Goal: Task Accomplishment & Management: Manage account settings

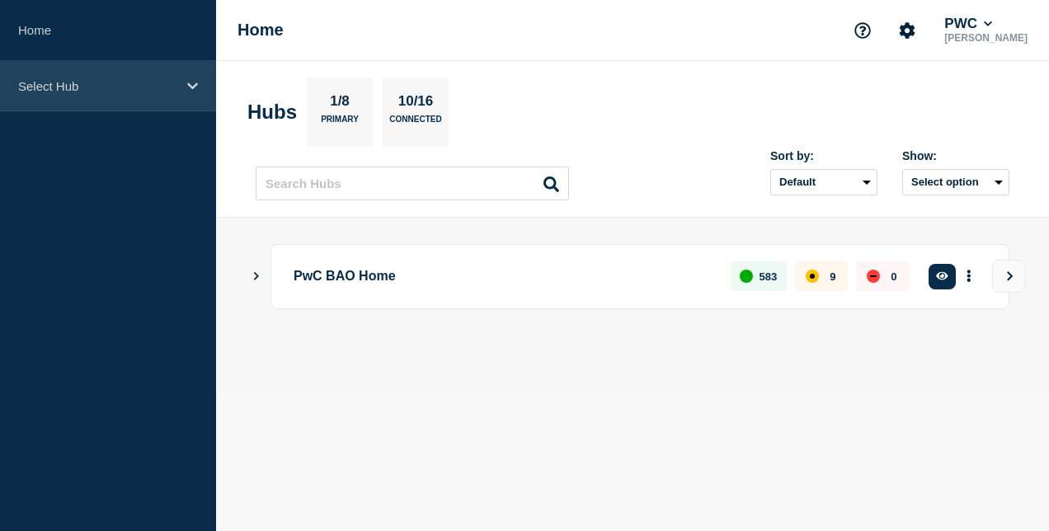
click at [192, 81] on icon at bounding box center [192, 86] width 11 height 12
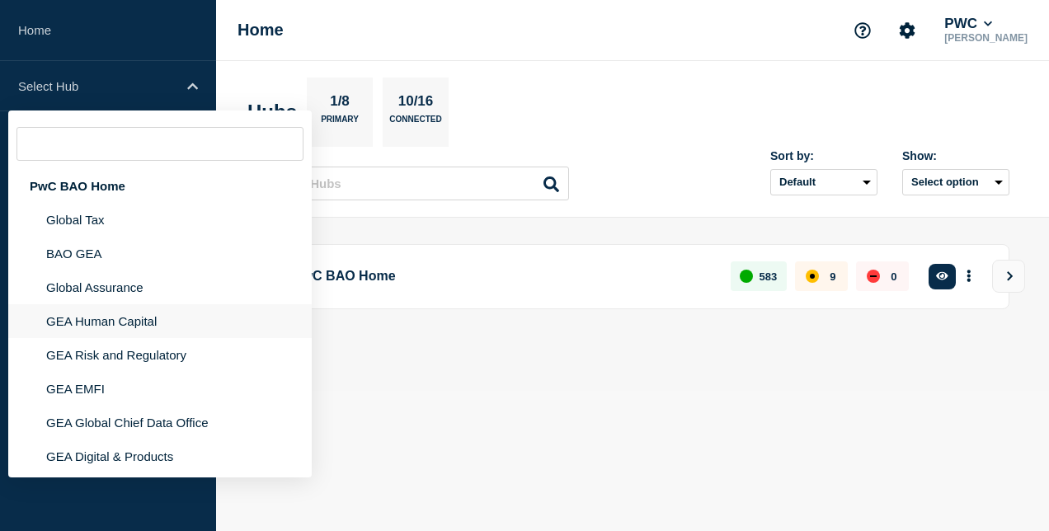
click at [133, 318] on li "GEA Human Capital" at bounding box center [160, 321] width 304 height 34
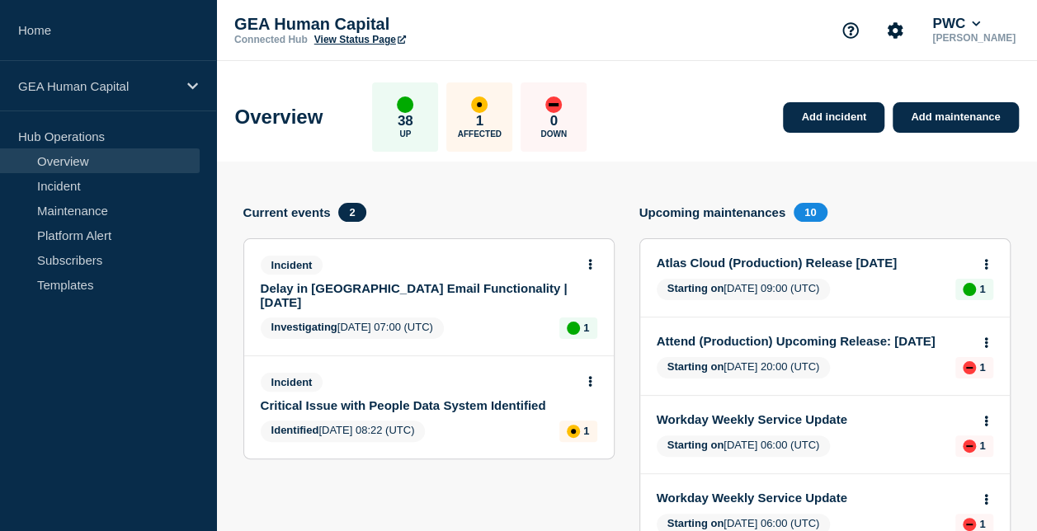
click at [591, 260] on body "Home GEA Human Capital Hub Operations Overview Incident Maintenance Platform Al…" at bounding box center [518, 265] width 1037 height 531
click at [591, 265] on icon at bounding box center [590, 264] width 4 height 11
click at [593, 326] on link "Update incident" at bounding box center [590, 324] width 80 height 13
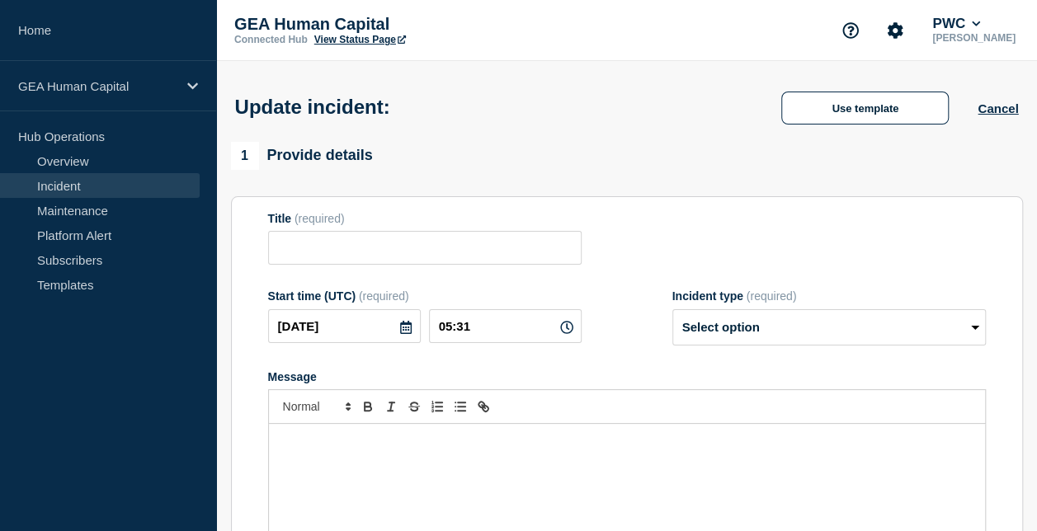
type input "Delay in Cornerstone Email Functionality | 27 August 2025"
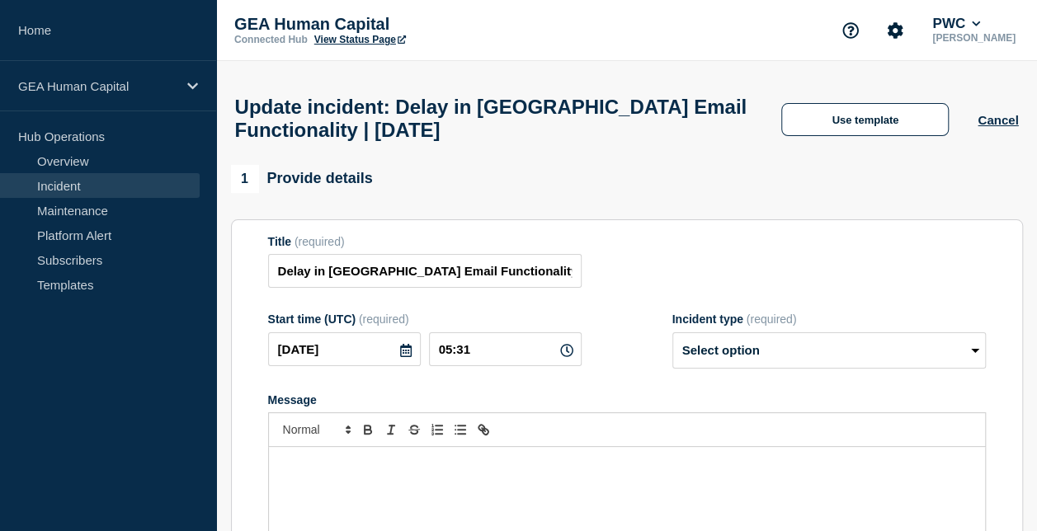
click at [426, 472] on p "Message" at bounding box center [626, 464] width 691 height 15
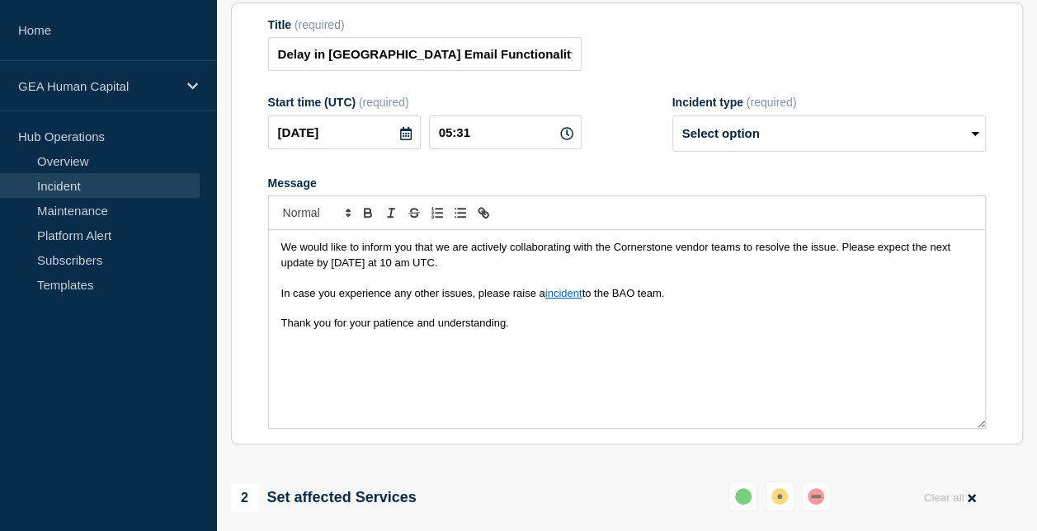
scroll to position [214, 0]
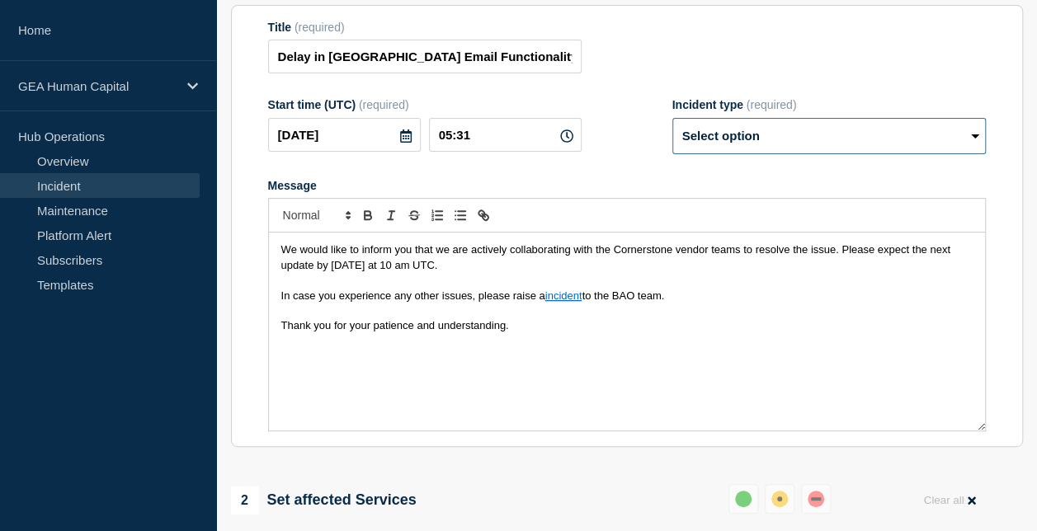
click at [817, 144] on select "Select option Investigating Identified Monitoring Resolved" at bounding box center [828, 136] width 313 height 36
select select "investigating"
click at [672, 126] on select "Select option Investigating Identified Monitoring Resolved" at bounding box center [828, 136] width 313 height 36
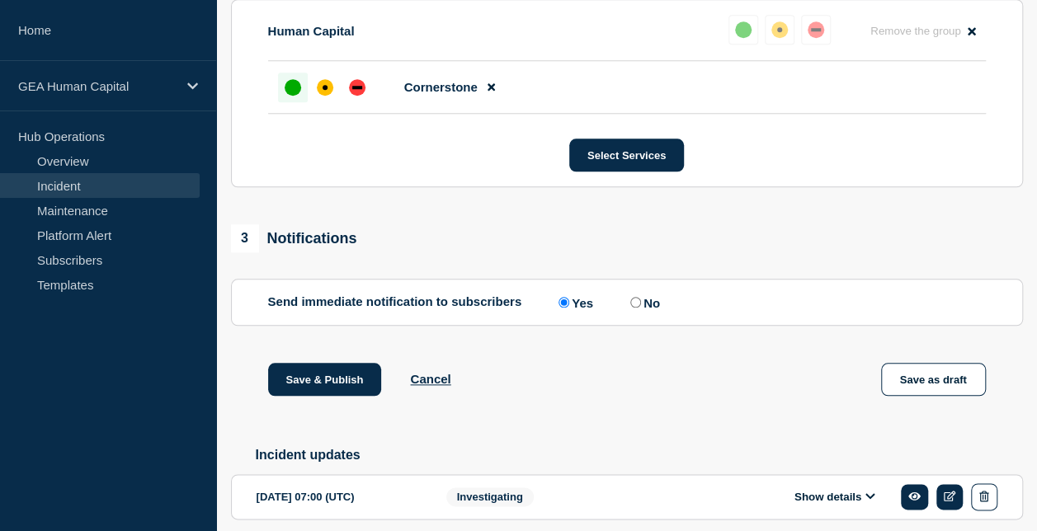
scroll to position [760, 0]
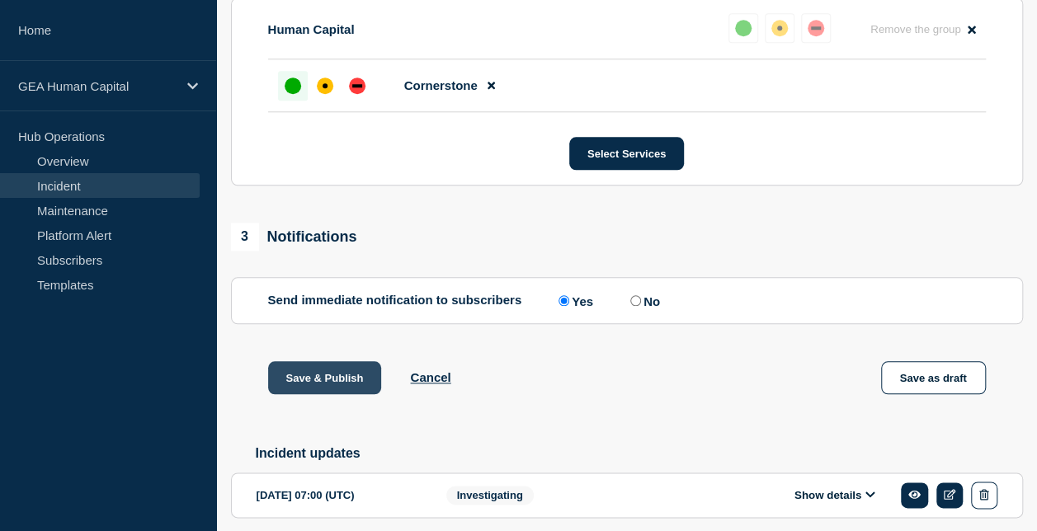
click at [304, 390] on button "Save & Publish" at bounding box center [325, 377] width 114 height 33
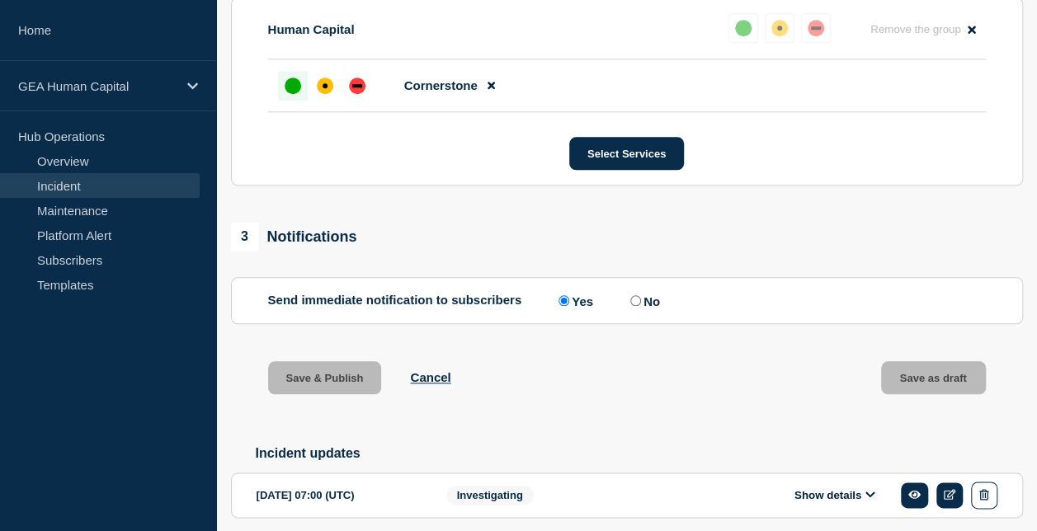
scroll to position [795, 0]
